Goal: Task Accomplishment & Management: Manage account settings

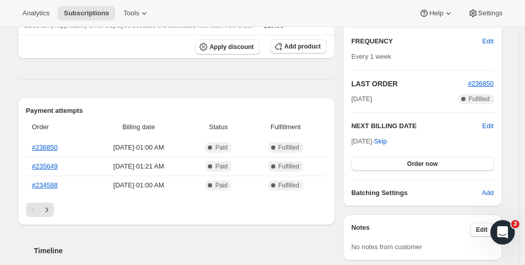
scroll to position [180, 0]
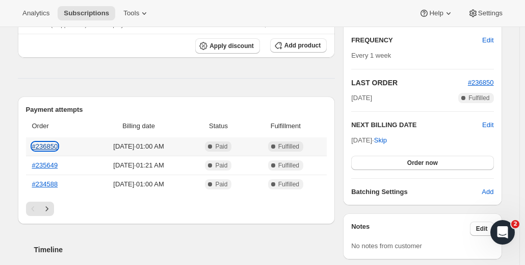
click at [53, 146] on link "#236850" at bounding box center [45, 146] width 26 height 8
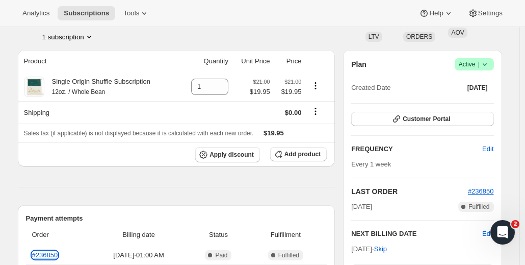
scroll to position [72, 0]
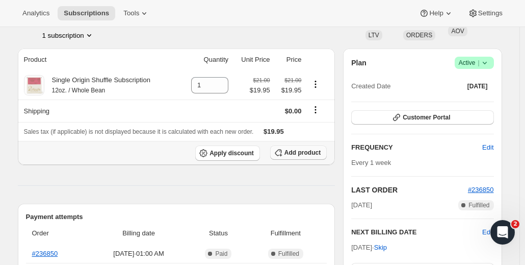
click at [309, 153] on span "Add product" at bounding box center [303, 152] width 36 height 8
click at [302, 150] on span "Add product" at bounding box center [303, 152] width 36 height 8
click at [87, 37] on icon "Product actions" at bounding box center [89, 35] width 10 height 10
click at [143, 35] on div "Grace Bong park_bongg@yahoo.com 1 subscription" at bounding box center [187, 21] width 339 height 39
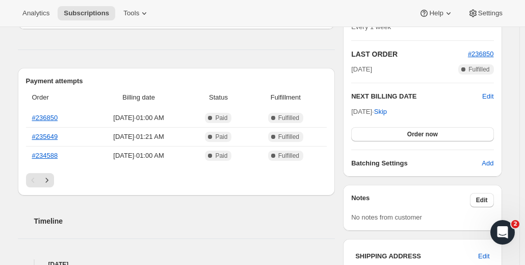
scroll to position [208, 0]
click at [52, 176] on icon "Next" at bounding box center [47, 180] width 10 height 10
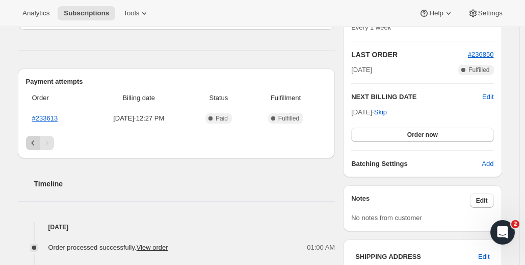
click at [35, 145] on icon "Previous" at bounding box center [33, 143] width 10 height 10
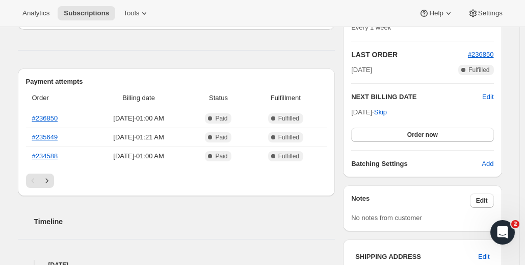
scroll to position [0, 0]
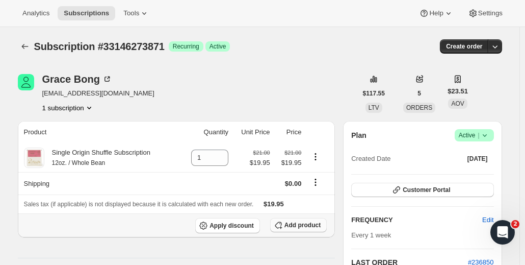
click at [302, 225] on span "Add product" at bounding box center [303, 225] width 36 height 8
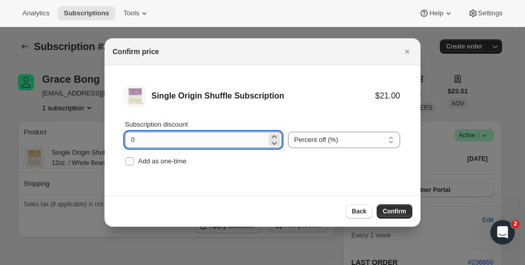
click at [171, 136] on input "0" at bounding box center [196, 140] width 142 height 16
type input "5"
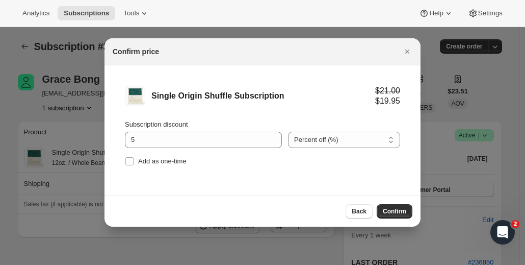
click at [310, 184] on li "Single Origin Shuffle Subscription $21.00 $19.95 Subscription discount 5 Percen…" at bounding box center [263, 126] width 316 height 123
click at [401, 212] on span "Confirm" at bounding box center [394, 211] width 23 height 8
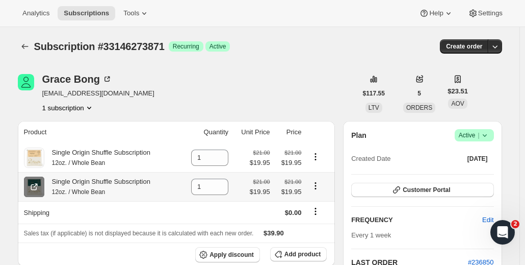
click at [35, 187] on icon at bounding box center [34, 187] width 10 height 10
click at [37, 156] on icon at bounding box center [34, 158] width 10 height 10
click at [317, 184] on icon "Product actions" at bounding box center [316, 186] width 10 height 10
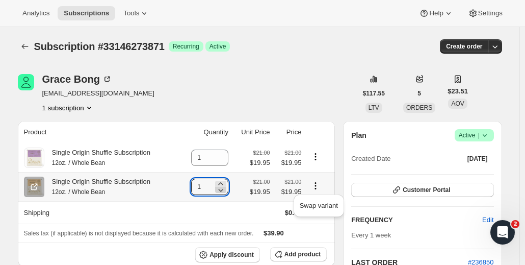
click at [225, 192] on icon at bounding box center [221, 190] width 10 height 10
type input "0"
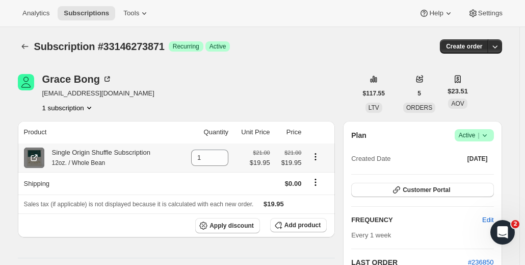
click at [43, 158] on span at bounding box center [34, 157] width 20 height 20
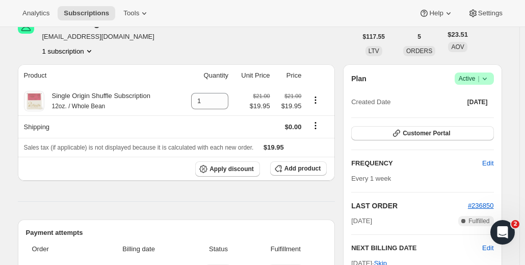
scroll to position [60, 0]
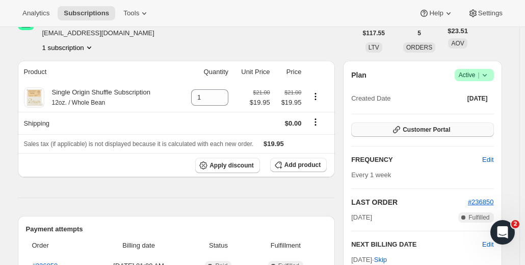
click at [411, 134] on button "Customer Portal" at bounding box center [422, 129] width 142 height 14
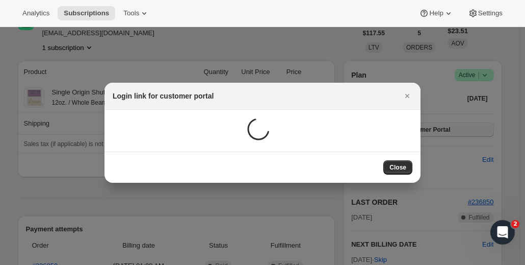
scroll to position [0, 0]
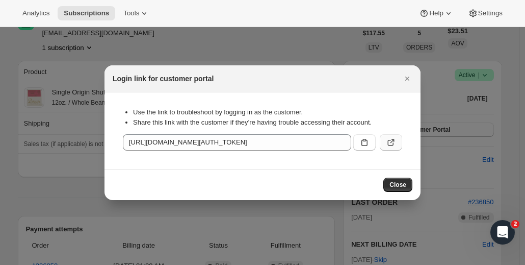
click at [396, 143] on button ":r7u:" at bounding box center [391, 142] width 22 height 16
click at [407, 78] on icon "Close" at bounding box center [408, 79] width 4 height 4
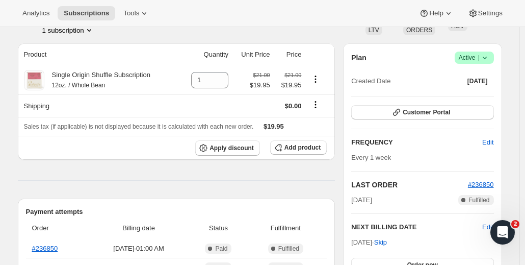
scroll to position [72, 0]
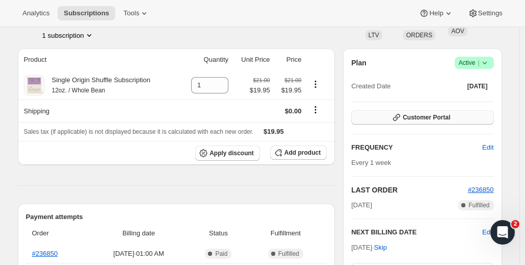
click at [413, 119] on span "Customer Portal" at bounding box center [426, 117] width 47 height 8
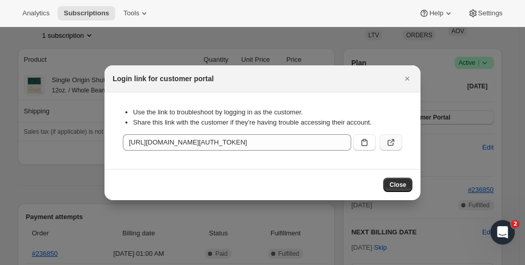
click at [389, 140] on icon ":r1f:" at bounding box center [391, 143] width 6 height 6
click at [407, 81] on icon "Close" at bounding box center [407, 78] width 10 height 10
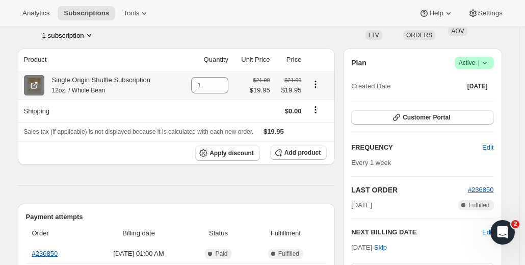
click at [35, 86] on icon at bounding box center [34, 85] width 10 height 10
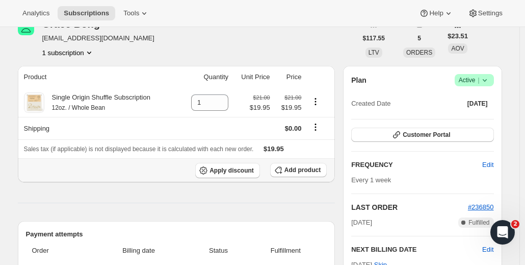
scroll to position [29, 0]
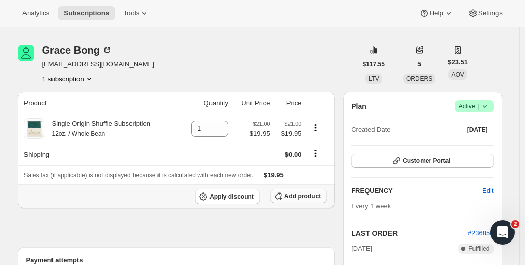
click at [299, 195] on span "Add product" at bounding box center [303, 196] width 36 height 8
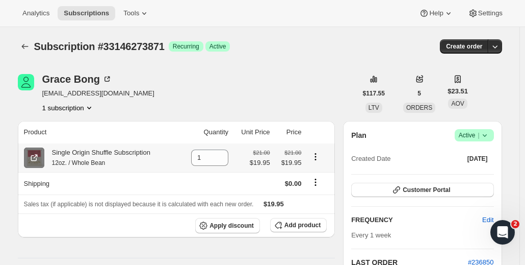
click at [37, 160] on icon at bounding box center [34, 158] width 6 height 6
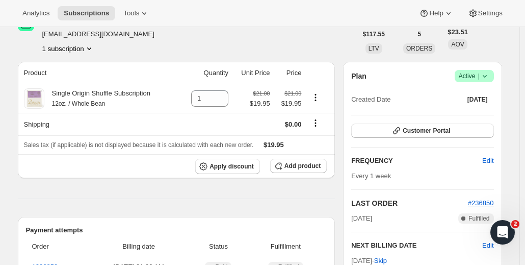
scroll to position [69, 0]
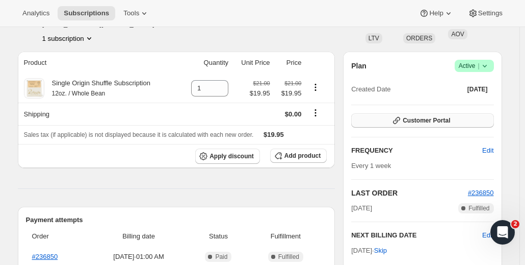
click at [410, 123] on span "Customer Portal" at bounding box center [426, 120] width 47 height 8
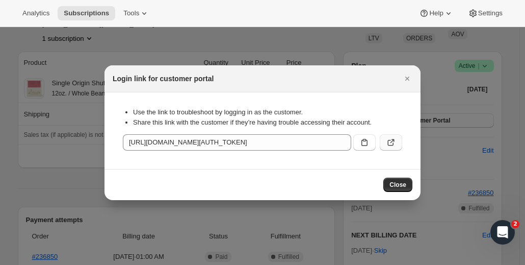
click at [395, 141] on icon ":r1j:" at bounding box center [391, 142] width 10 height 10
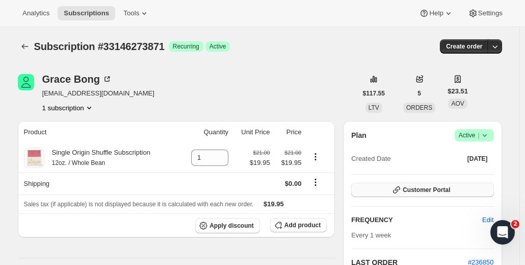
click at [426, 192] on span "Customer Portal" at bounding box center [426, 190] width 47 height 8
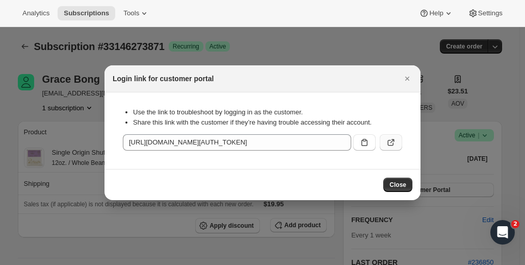
click at [397, 137] on button ":r1i:" at bounding box center [391, 142] width 22 height 16
click at [118, 25] on div "Analytics Subscriptions Tools Help Settings" at bounding box center [262, 13] width 525 height 27
click at [136, 8] on button "Tools" at bounding box center [136, 13] width 38 height 14
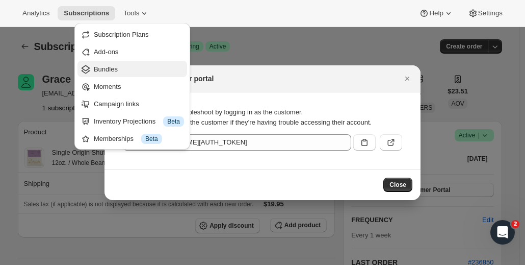
click at [115, 74] on button "Bundles" at bounding box center [133, 69] width 110 height 16
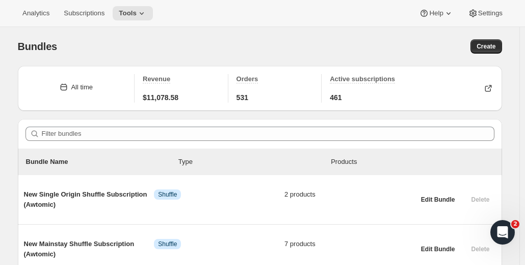
scroll to position [47, 0]
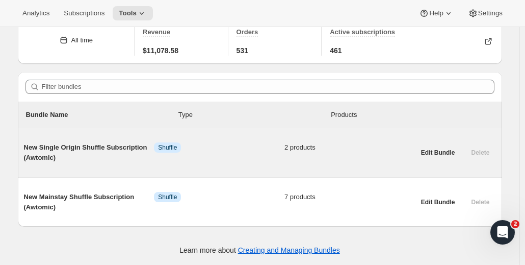
click at [293, 148] on span "2 products" at bounding box center [350, 147] width 131 height 10
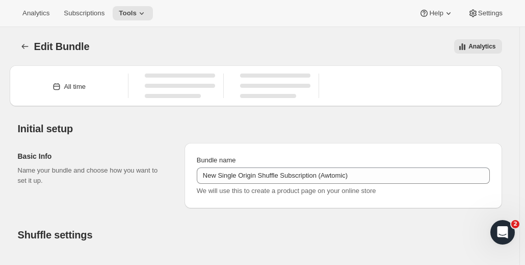
type input "New Single Origin Shuffle Subscription (Awtomic)"
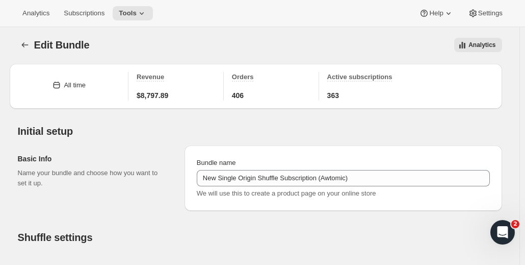
scroll to position [1, 0]
click at [72, 8] on button "Subscriptions" at bounding box center [84, 13] width 53 height 14
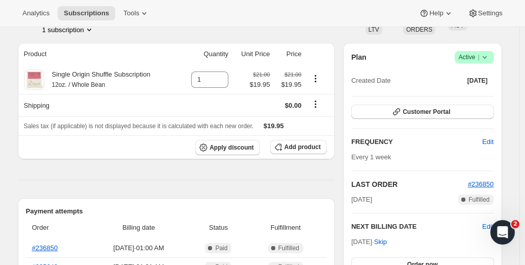
scroll to position [78, 0]
click at [302, 151] on button "Add product" at bounding box center [298, 147] width 57 height 14
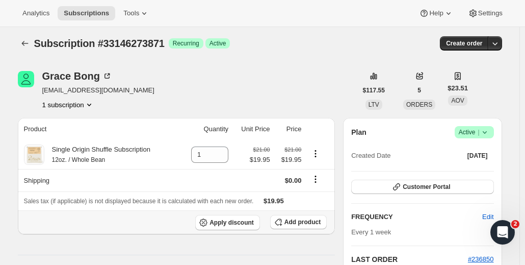
scroll to position [0, 0]
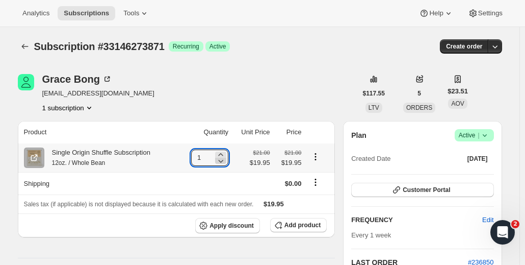
type input "0"
click at [226, 160] on icon at bounding box center [221, 161] width 10 height 10
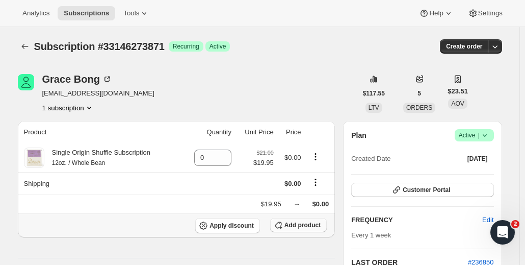
click at [293, 224] on span "Add product" at bounding box center [303, 225] width 36 height 8
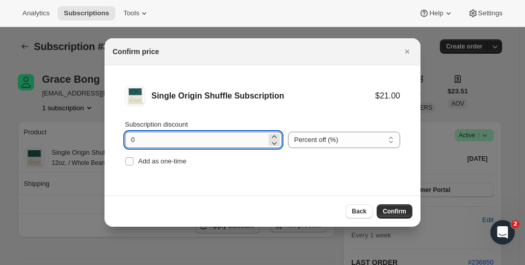
click at [184, 142] on input "0" at bounding box center [196, 140] width 142 height 16
type input "5"
click at [398, 211] on span "Confirm" at bounding box center [394, 211] width 23 height 8
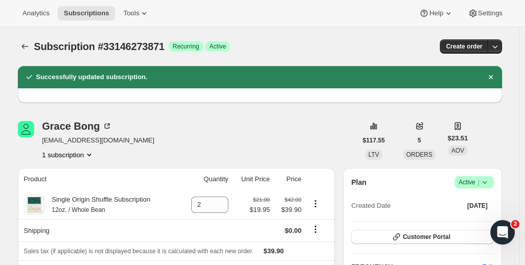
scroll to position [55, 0]
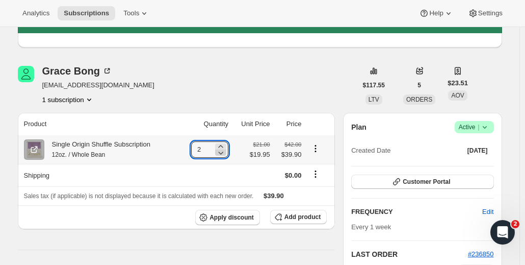
click at [226, 154] on icon at bounding box center [221, 152] width 10 height 10
type input "1"
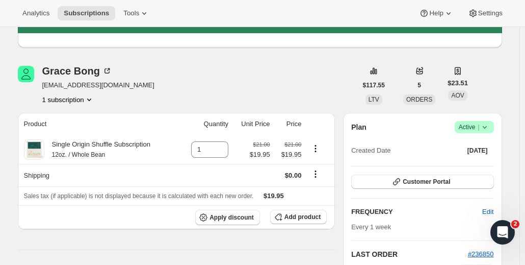
click at [217, 79] on div "Grace Bong park_bongg@yahoo.com 1 subscription" at bounding box center [187, 85] width 339 height 39
click at [36, 149] on icon at bounding box center [35, 148] width 4 height 4
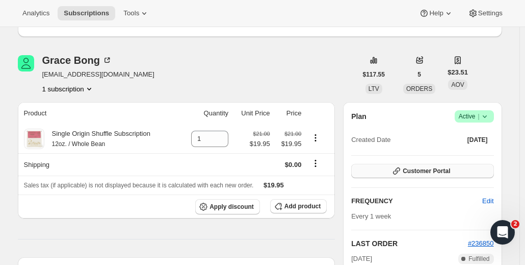
scroll to position [65, 0]
click at [418, 170] on span "Customer Portal" at bounding box center [426, 171] width 47 height 8
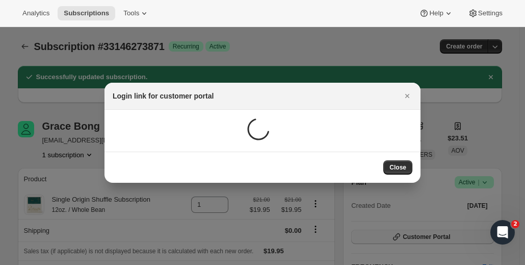
scroll to position [0, 0]
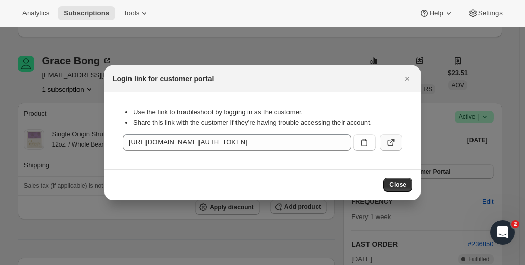
click at [399, 138] on button ":r7r:" at bounding box center [391, 142] width 22 height 16
click at [411, 78] on icon "Close" at bounding box center [407, 78] width 10 height 10
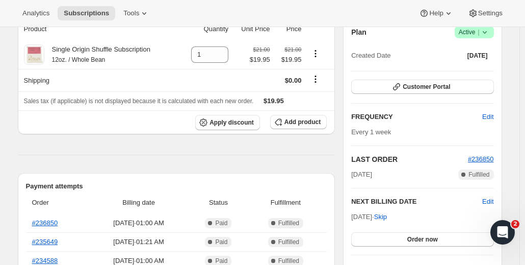
scroll to position [104, 0]
click at [382, 84] on button "Customer Portal" at bounding box center [422, 86] width 142 height 14
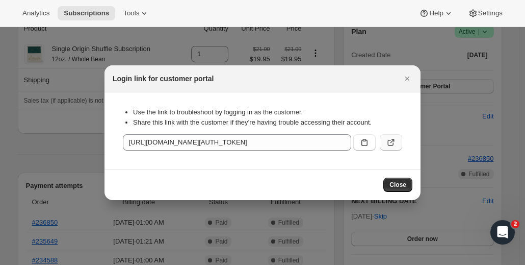
click at [401, 143] on button ":r1i:" at bounding box center [391, 142] width 22 height 16
click at [410, 76] on icon "Close" at bounding box center [407, 78] width 10 height 10
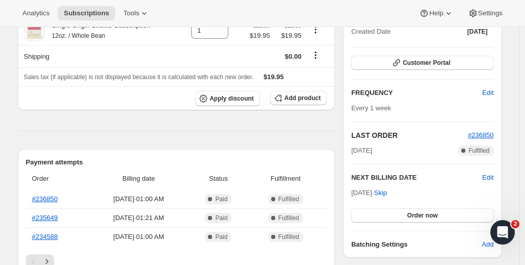
scroll to position [122, 0]
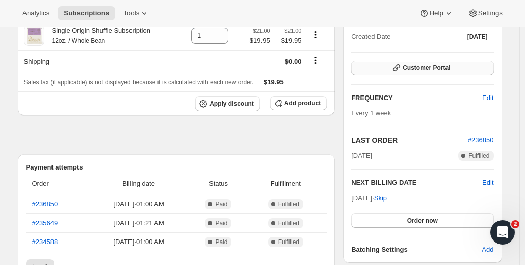
click at [408, 61] on button "Customer Portal" at bounding box center [422, 68] width 142 height 14
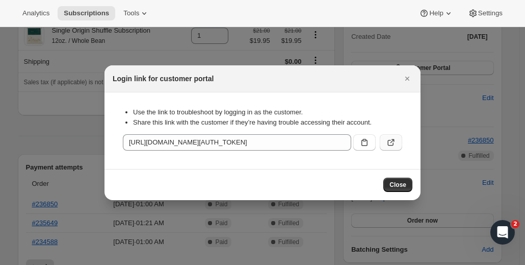
click at [392, 139] on icon ":r1i:" at bounding box center [391, 142] width 10 height 10
click at [410, 74] on icon "Close" at bounding box center [407, 78] width 10 height 10
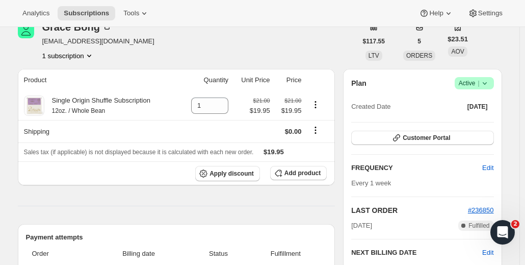
scroll to position [49, 0]
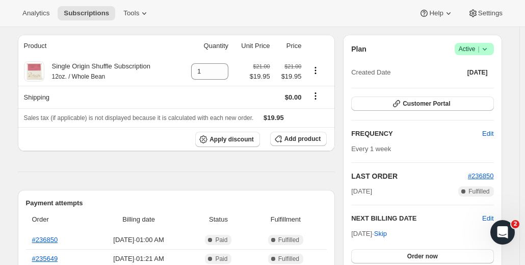
scroll to position [87, 0]
click at [396, 98] on icon "button" at bounding box center [397, 103] width 10 height 10
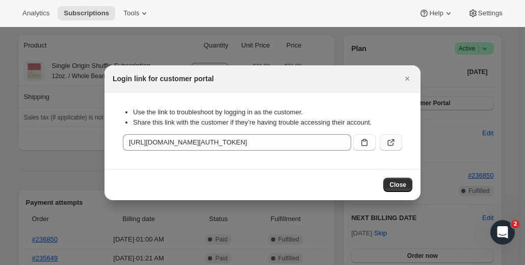
click at [386, 140] on button ":r1i:" at bounding box center [391, 142] width 22 height 16
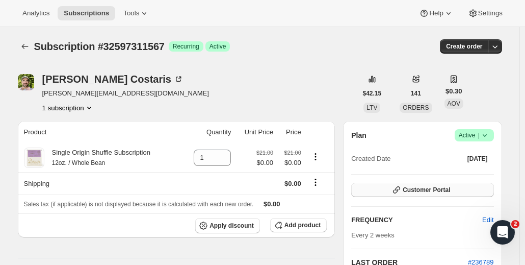
click at [450, 190] on span "Customer Portal" at bounding box center [426, 190] width 47 height 8
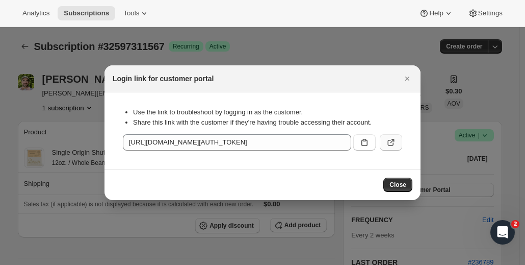
click at [386, 143] on icon ":r1i:" at bounding box center [391, 142] width 10 height 10
click at [235, 41] on div at bounding box center [262, 132] width 525 height 265
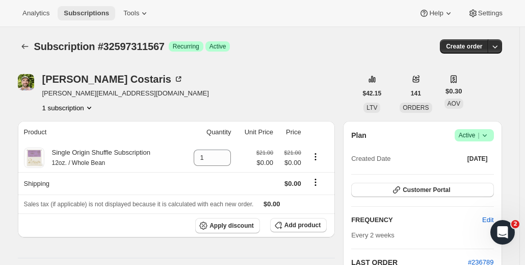
click at [92, 12] on span "Subscriptions" at bounding box center [86, 13] width 45 height 8
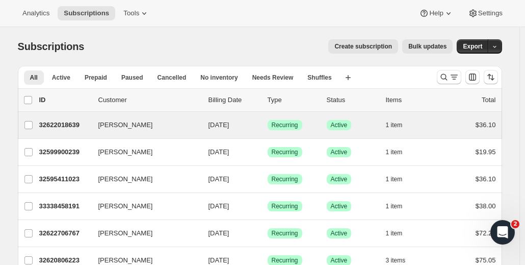
click at [87, 133] on div "Karen Kathan 32622018639 Karen Kathan 10/15/2025 Success Recurring Success Acti…" at bounding box center [260, 125] width 485 height 27
click at [47, 129] on div "32622018639 Karen Kathan 10/15/2025 Success Recurring Success Active 1 item $36…" at bounding box center [267, 125] width 457 height 14
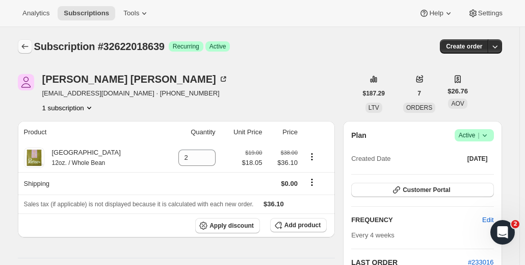
click at [27, 46] on icon "Subscriptions" at bounding box center [25, 46] width 10 height 10
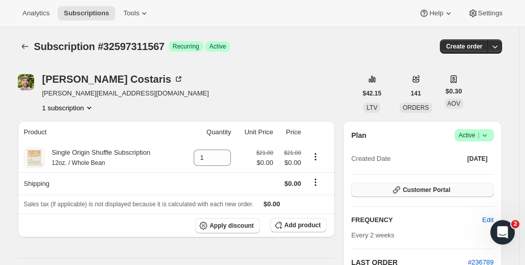
click at [431, 191] on span "Customer Portal" at bounding box center [426, 190] width 47 height 8
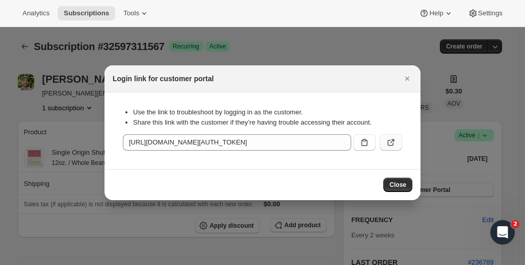
click at [395, 140] on icon ":r1j:" at bounding box center [391, 142] width 10 height 10
click at [397, 143] on button ":r1j:" at bounding box center [391, 142] width 22 height 16
click at [405, 79] on icon "Close" at bounding box center [407, 78] width 10 height 10
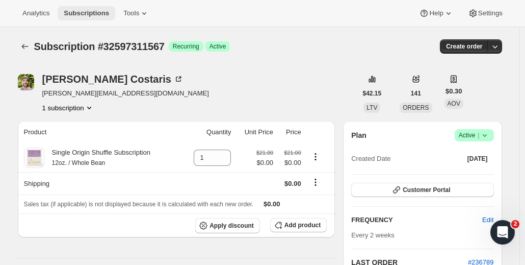
click at [98, 17] on span "Subscriptions" at bounding box center [86, 13] width 45 height 8
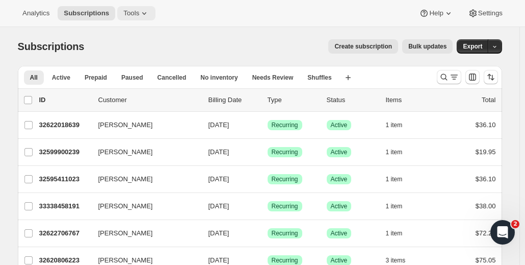
click at [132, 16] on span "Tools" at bounding box center [131, 13] width 16 height 8
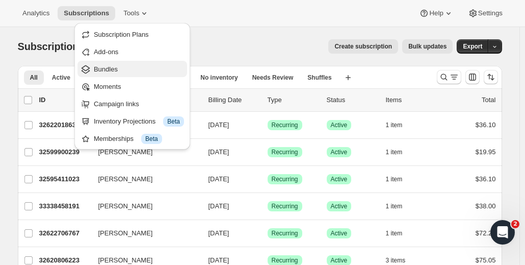
click at [114, 68] on span "Bundles" at bounding box center [106, 69] width 24 height 8
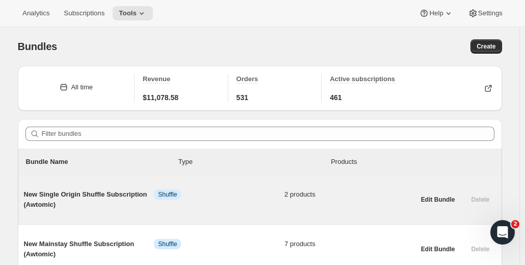
click at [145, 197] on span "New Single Origin Shuffle Subscription (Awtomic)" at bounding box center [89, 199] width 131 height 20
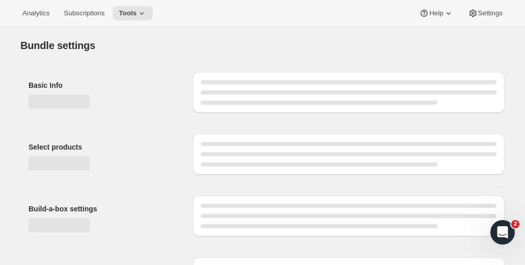
type input "New Single Origin Shuffle Subscription (Awtomic)"
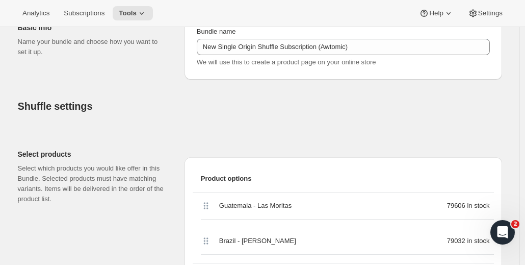
scroll to position [194, 0]
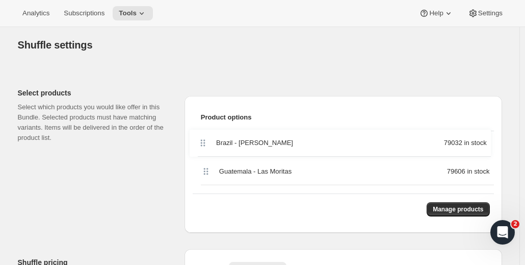
drag, startPoint x: 208, startPoint y: 182, endPoint x: 202, endPoint y: 141, distance: 41.8
click at [202, 141] on div "Guatemala - Las Moritas 79606 in stock Brazil - Irmãs Pereira 79032 in stock" at bounding box center [343, 162] width 301 height 62
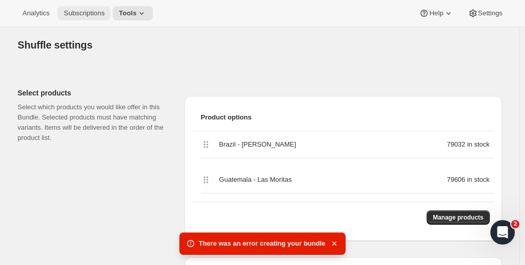
click at [80, 19] on button "Subscriptions" at bounding box center [84, 13] width 53 height 14
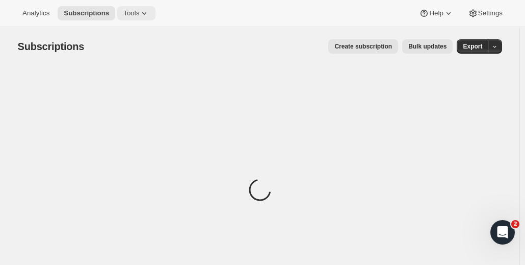
click at [123, 13] on span "Tools" at bounding box center [131, 13] width 16 height 8
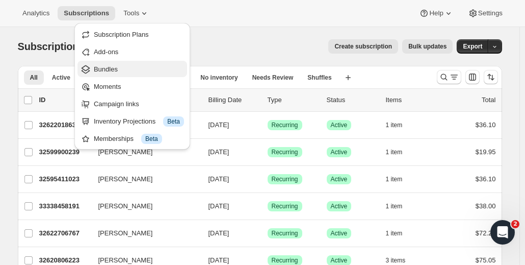
click at [93, 70] on div "Bundles" at bounding box center [133, 69] width 104 height 10
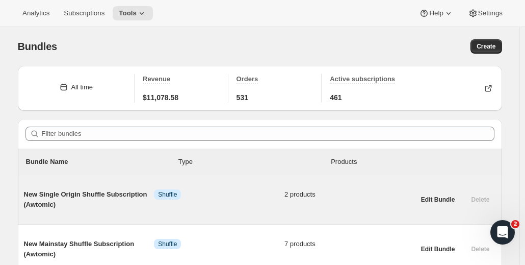
click at [88, 212] on div "New Single Origin Shuffle Subscription (Awtomic) Info Shuffle 2 products" at bounding box center [219, 199] width 391 height 37
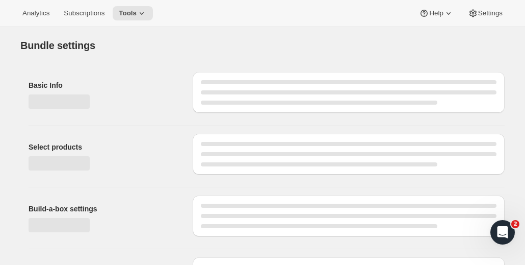
type input "New Single Origin Shuffle Subscription (Awtomic)"
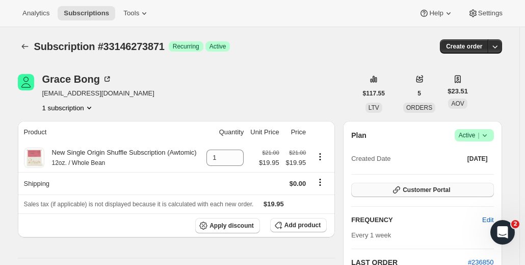
click at [417, 193] on span "Customer Portal" at bounding box center [426, 190] width 47 height 8
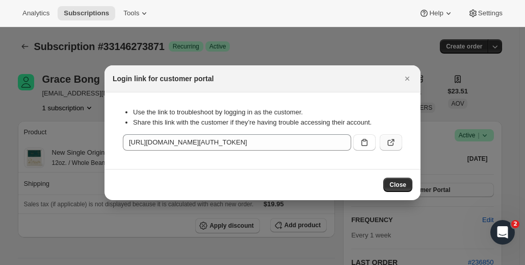
click at [392, 142] on icon ":r1i:" at bounding box center [391, 142] width 10 height 10
click at [403, 77] on icon "Close" at bounding box center [407, 78] width 10 height 10
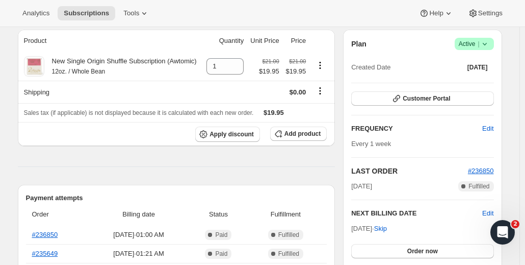
scroll to position [92, 0]
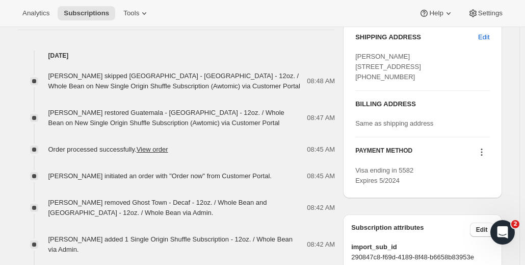
scroll to position [430, 0]
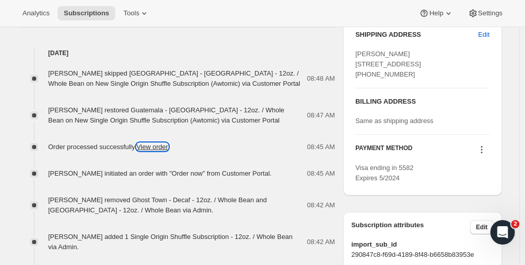
click at [151, 144] on link "View order" at bounding box center [153, 147] width 32 height 8
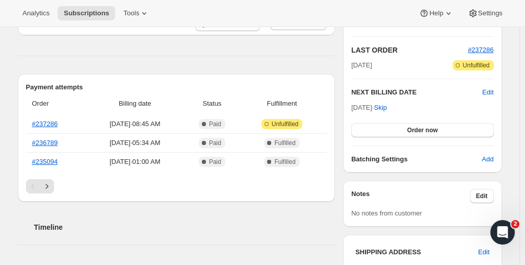
scroll to position [212, 0]
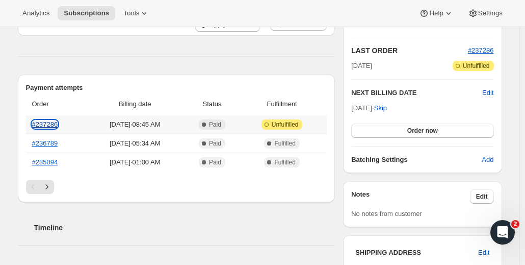
click at [42, 120] on link "#237286" at bounding box center [45, 124] width 26 height 8
click at [47, 123] on link "#237286" at bounding box center [45, 124] width 26 height 8
click at [42, 121] on link "#237286" at bounding box center [45, 124] width 26 height 8
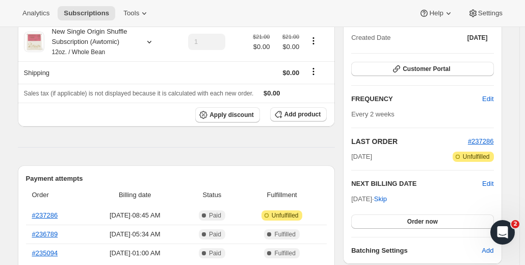
scroll to position [118, 0]
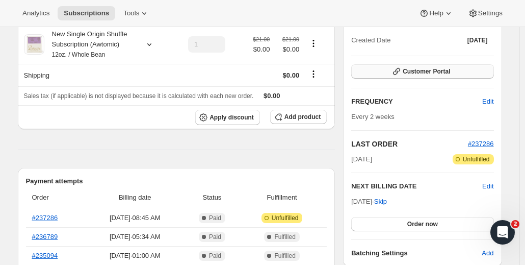
click at [402, 74] on icon "button" at bounding box center [397, 71] width 10 height 10
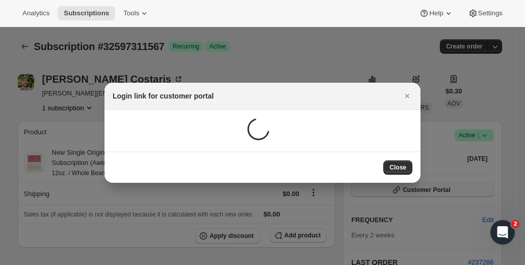
scroll to position [0, 0]
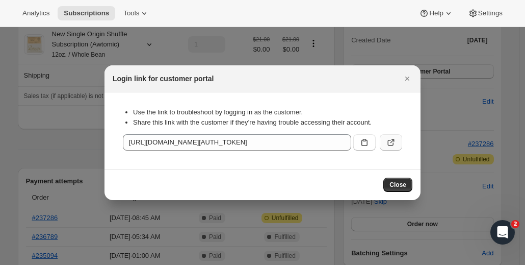
click at [393, 140] on icon ":rc1:" at bounding box center [391, 142] width 10 height 10
click at [123, 13] on span "Tools" at bounding box center [131, 13] width 16 height 8
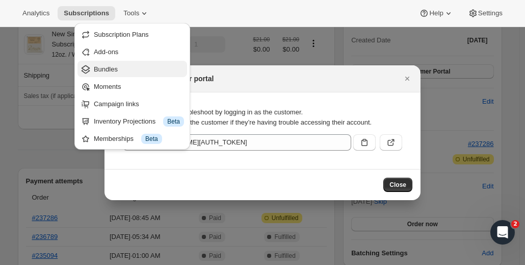
click at [105, 68] on span "Bundles" at bounding box center [106, 69] width 24 height 8
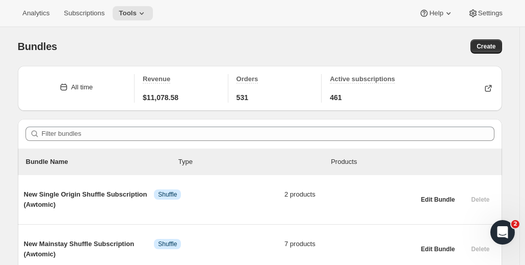
scroll to position [47, 0]
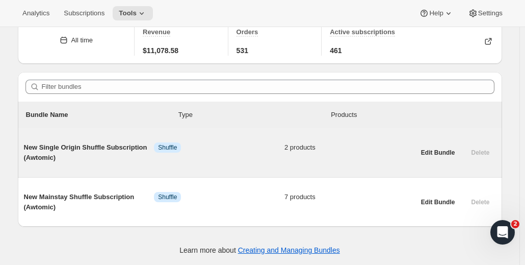
click at [236, 160] on div "New Single Origin Shuffle Subscription (Awtomic) Info Shuffle 2 products" at bounding box center [219, 152] width 391 height 20
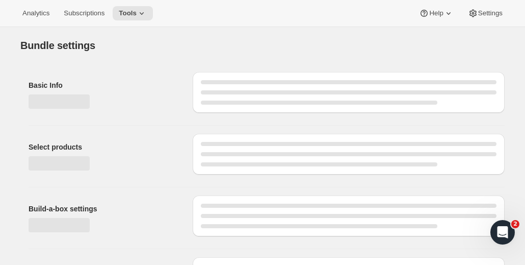
type input "New Single Origin Shuffle Subscription (Awtomic)"
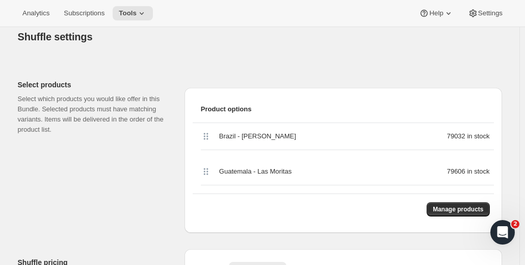
scroll to position [218, 0]
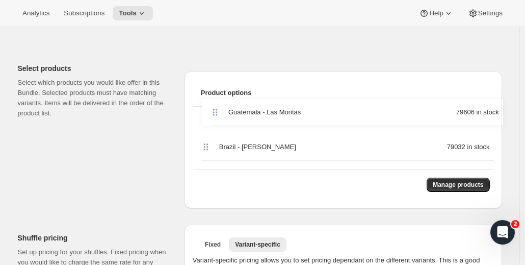
drag, startPoint x: 210, startPoint y: 157, endPoint x: 218, endPoint y: 108, distance: 49.6
click at [218, 108] on div "Brazil - Irmãs Pereira 79032 in stock Guatemala - Las Moritas 79606 in stock" at bounding box center [343, 138] width 301 height 62
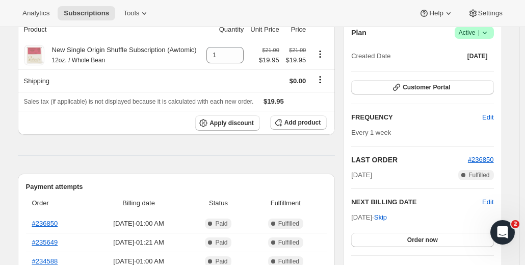
scroll to position [103, 0]
click at [436, 83] on span "Customer Portal" at bounding box center [426, 87] width 47 height 8
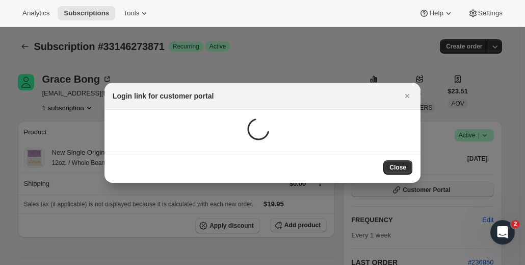
scroll to position [0, 0]
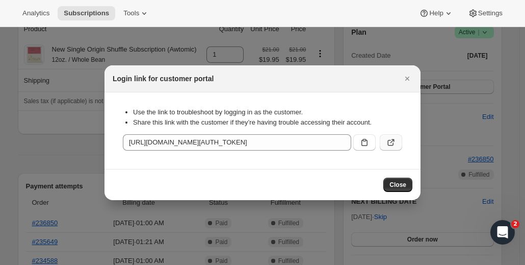
click at [393, 141] on icon ":rc0:" at bounding box center [391, 142] width 10 height 10
click at [409, 77] on icon "Close" at bounding box center [408, 79] width 4 height 4
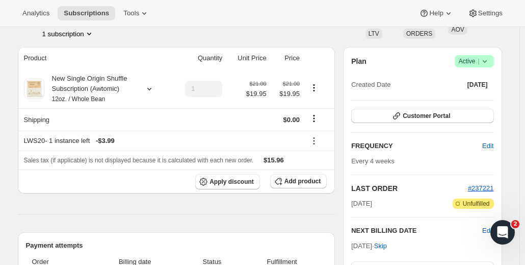
scroll to position [74, 0]
click at [319, 138] on icon at bounding box center [314, 140] width 10 height 10
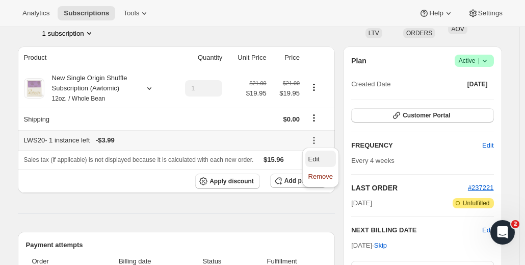
click at [315, 157] on span "Edit" at bounding box center [314, 159] width 11 height 8
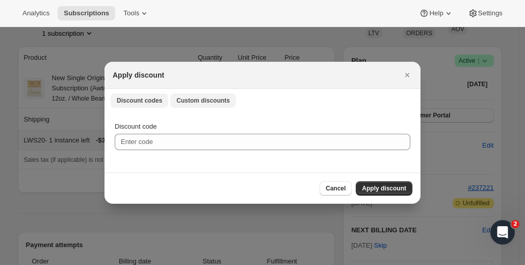
click at [207, 98] on span "Custom discounts" at bounding box center [203, 100] width 54 height 8
select select "specific"
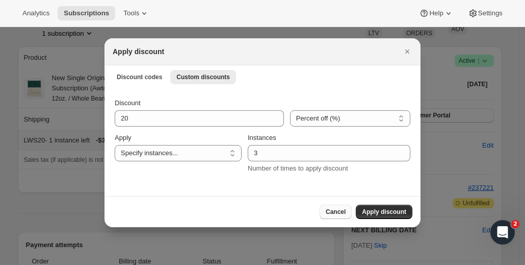
click at [336, 214] on span "Cancel" at bounding box center [336, 212] width 20 height 8
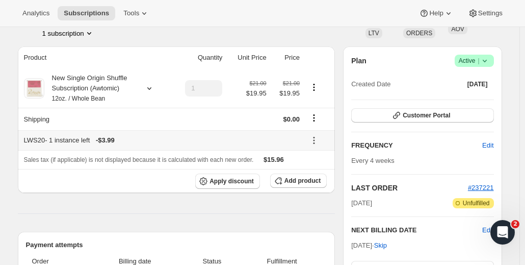
click at [64, 140] on div "LWS20 - 1 instance left - $3.99" at bounding box center [162, 140] width 276 height 10
click at [315, 141] on icon at bounding box center [314, 140] width 10 height 10
click at [314, 164] on span "Edit" at bounding box center [321, 159] width 24 height 10
select select "specific"
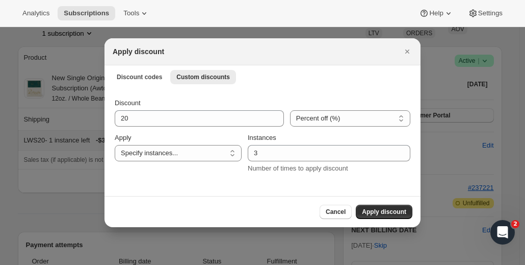
scroll to position [0, 0]
click at [138, 73] on span "Discount codes" at bounding box center [139, 77] width 45 height 8
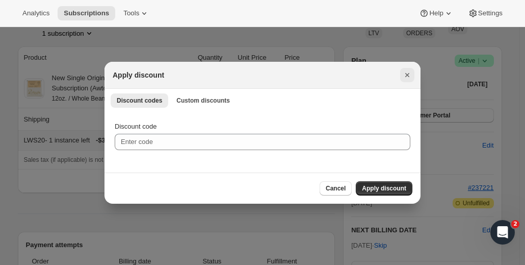
click at [403, 74] on icon "Close" at bounding box center [407, 75] width 10 height 10
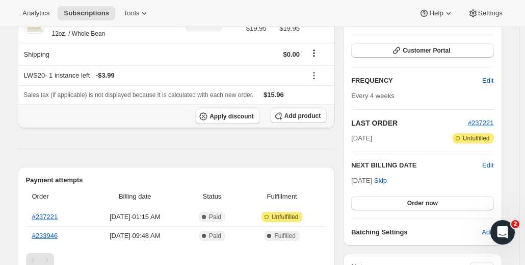
scroll to position [140, 0]
click at [47, 213] on link "#237221" at bounding box center [45, 216] width 26 height 8
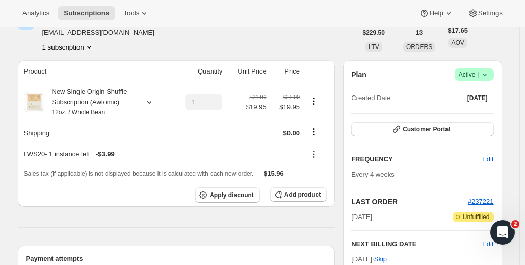
scroll to position [57, 0]
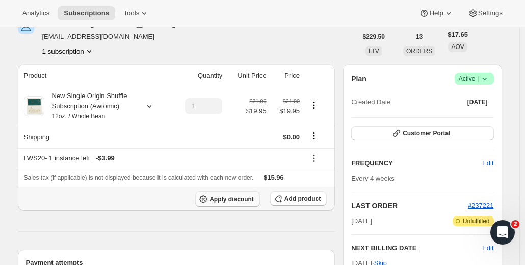
click at [224, 198] on span "Apply discount" at bounding box center [232, 199] width 44 height 8
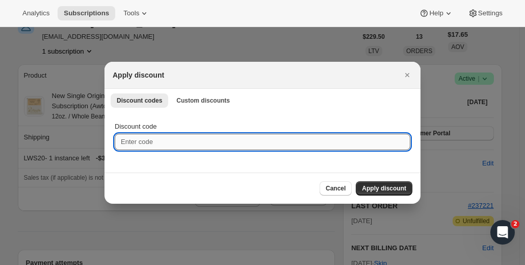
click at [160, 144] on input "Discount code" at bounding box center [263, 142] width 296 height 16
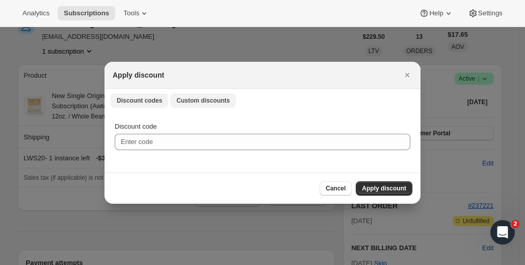
click at [189, 98] on span "Custom discounts" at bounding box center [203, 100] width 54 height 8
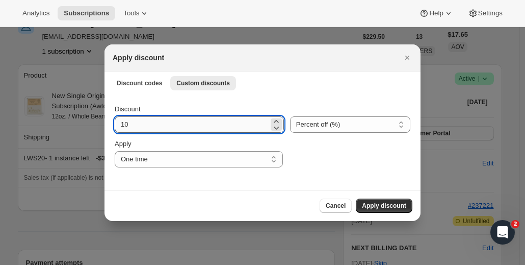
click at [154, 127] on input "10" at bounding box center [192, 124] width 154 height 16
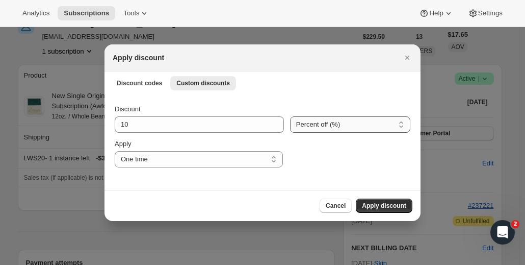
click at [310, 131] on select "Percent off (%) Amount off ($)" at bounding box center [350, 124] width 120 height 16
select select "fixed"
click at [290, 116] on select "Percent off (%) Amount off ($)" at bounding box center [350, 124] width 120 height 16
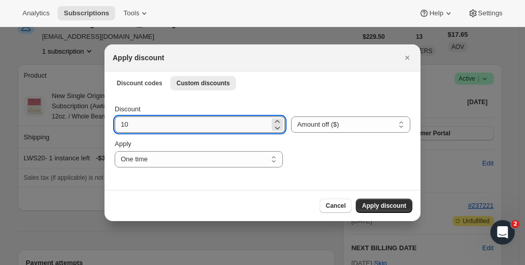
click at [196, 129] on input "10" at bounding box center [192, 124] width 155 height 16
type input "15.96"
click at [377, 203] on span "Apply discount" at bounding box center [384, 205] width 44 height 8
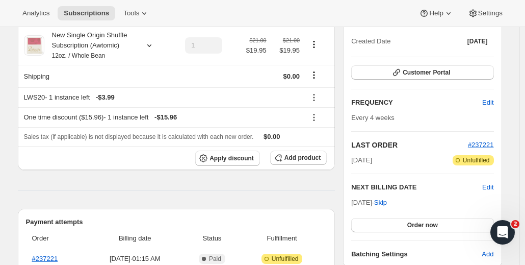
scroll to position [116, 0]
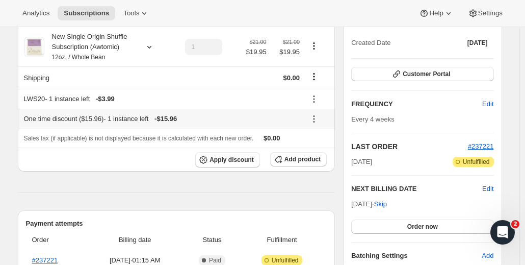
click at [314, 116] on icon at bounding box center [314, 119] width 10 height 10
click at [316, 154] on span "Remove" at bounding box center [321, 155] width 24 height 8
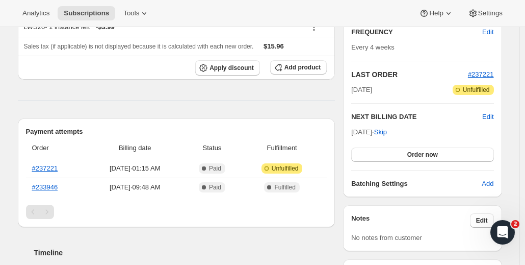
scroll to position [225, 0]
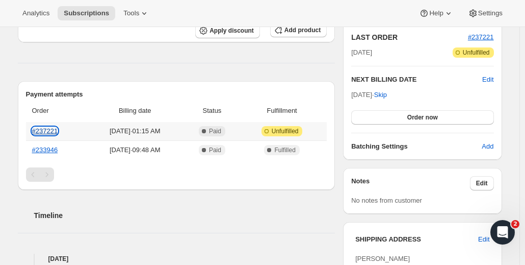
click at [43, 128] on link "#237221" at bounding box center [45, 131] width 26 height 8
